Goal: Communication & Community: Connect with others

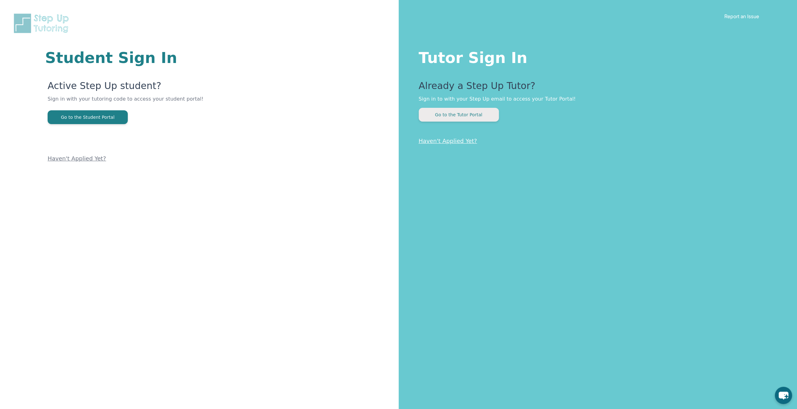
click at [478, 116] on button "Go to the Tutor Portal" at bounding box center [459, 115] width 80 height 14
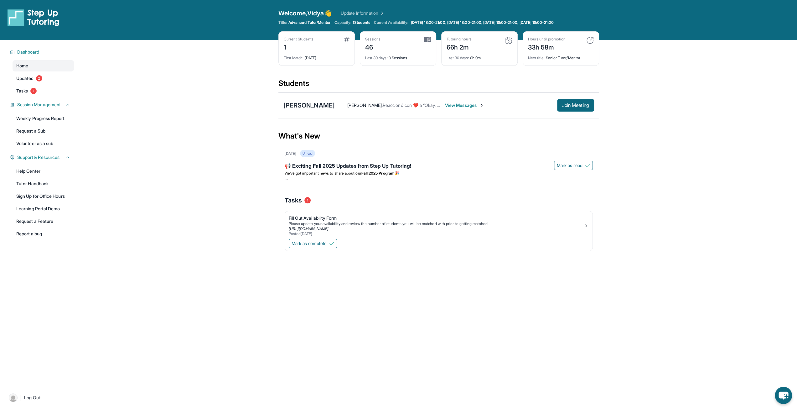
click at [472, 108] on div "[PERSON_NAME] : Reaccionó con ❤️ a “Okay. Will send you a meeting link by then.…" at bounding box center [464, 105] width 259 height 13
click at [472, 103] on span "View Messages" at bounding box center [464, 105] width 39 height 6
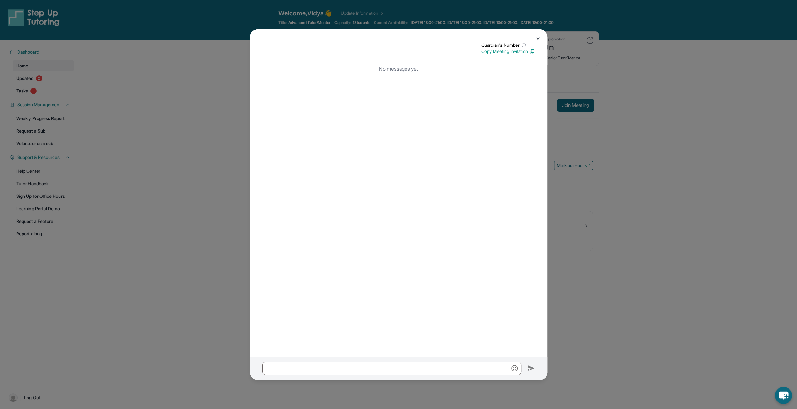
click at [536, 40] on img at bounding box center [538, 38] width 5 height 5
